Goal: Complete application form: Complete application form

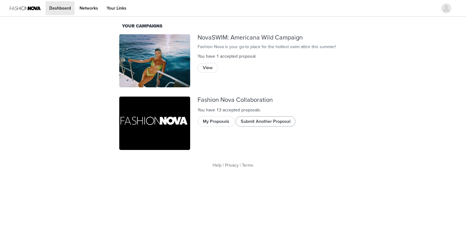
click at [276, 116] on button "Submit Another Proposal" at bounding box center [265, 121] width 60 height 10
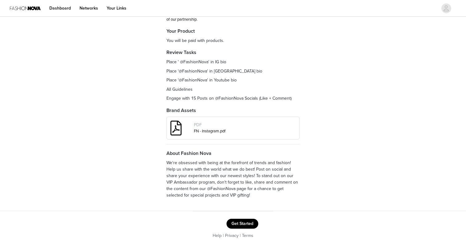
scroll to position [71, 0]
click at [244, 222] on button "Get Started" at bounding box center [242, 224] width 32 height 10
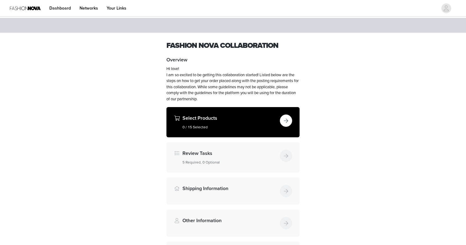
click at [282, 116] on button "button" at bounding box center [286, 120] width 12 height 12
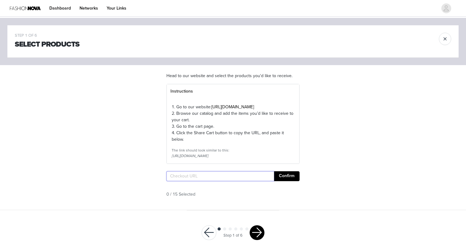
click at [209, 181] on input "text" at bounding box center [220, 176] width 108 height 10
paste input "[URL][DOMAIN_NAME]"
type input "[URL][DOMAIN_NAME]"
click at [296, 181] on button "Confirm" at bounding box center [287, 176] width 26 height 10
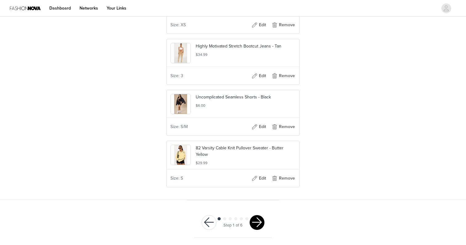
scroll to position [786, 0]
click at [260, 224] on button "button" at bounding box center [257, 222] width 15 height 15
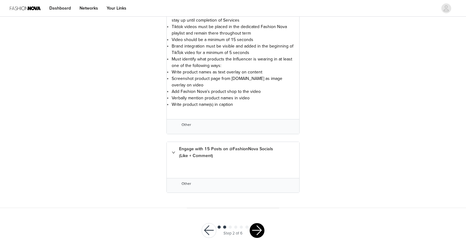
click at [259, 228] on button "button" at bounding box center [257, 230] width 15 height 15
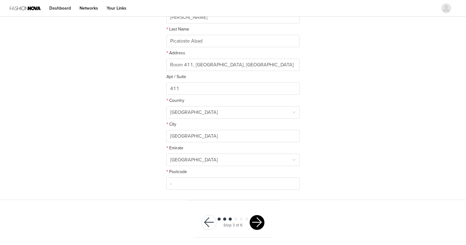
scroll to position [137, 0]
click at [257, 218] on button "button" at bounding box center [257, 222] width 15 height 15
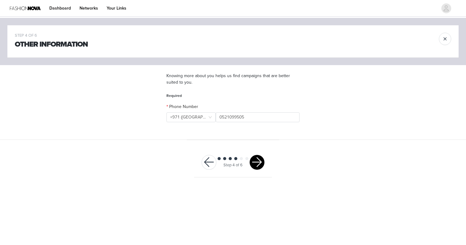
click at [260, 159] on button "button" at bounding box center [257, 162] width 15 height 15
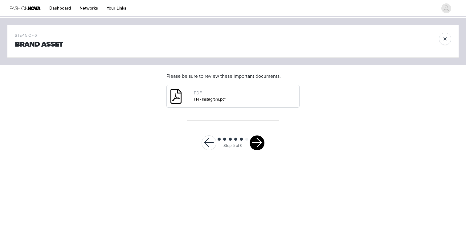
click at [258, 152] on div "Step 5 of 6" at bounding box center [233, 143] width 78 height 30
click at [257, 147] on button "button" at bounding box center [257, 142] width 15 height 15
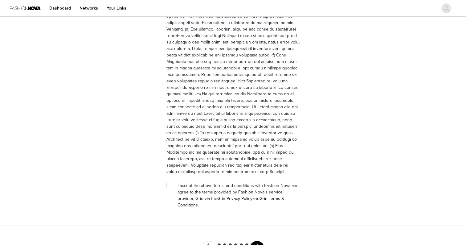
scroll to position [1681, 0]
click at [168, 183] on input "checkbox" at bounding box center [168, 185] width 4 height 4
checkbox input "true"
click at [258, 241] on button "button" at bounding box center [257, 248] width 15 height 15
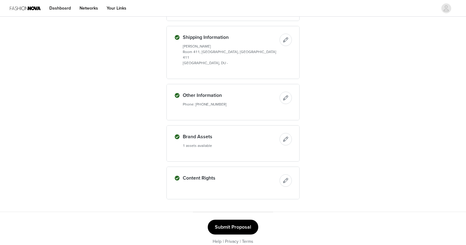
scroll to position [548, 0]
click at [230, 220] on button "Submit Proposal" at bounding box center [233, 227] width 51 height 15
